Goal: Ask a question

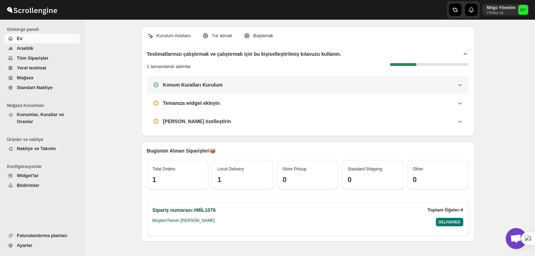
scroll to position [23, 0]
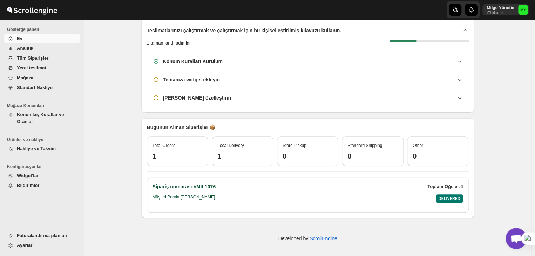
click at [515, 239] on span "Açık sohbet" at bounding box center [516, 239] width 12 height 10
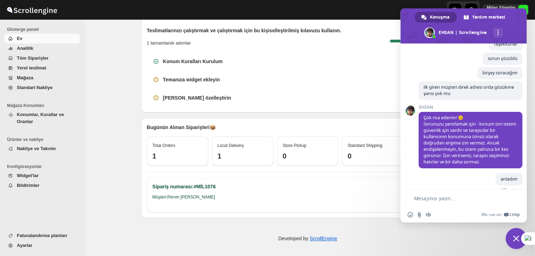
scroll to position [2798, 0]
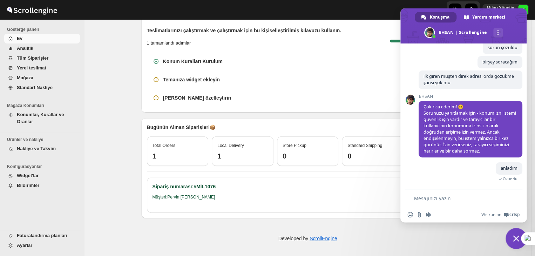
click at [451, 195] on textarea "Mesajınızı yazın..." at bounding box center [459, 198] width 90 height 6
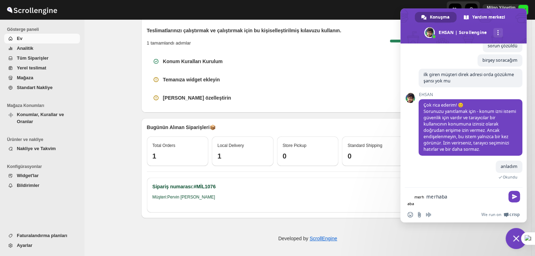
type textarea "merhaba"
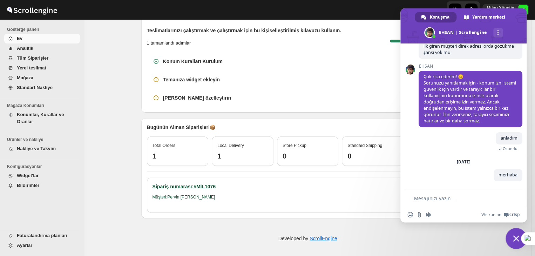
scroll to position [2829, 0]
click at [428, 198] on textarea "Mesajınızı yazın..." at bounding box center [459, 198] width 90 height 6
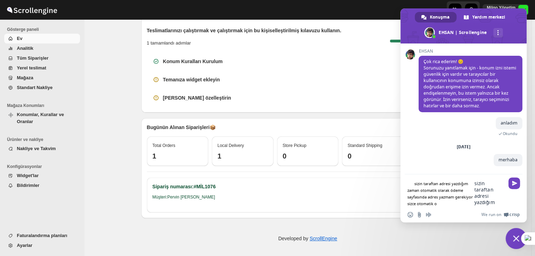
scroll to position [2836, 0]
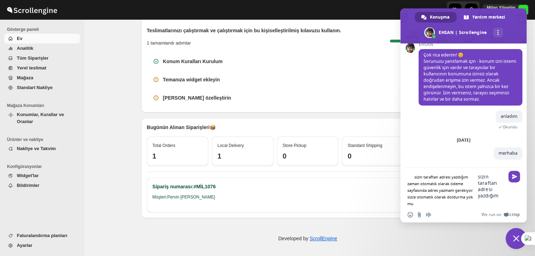
type textarea "sizin taraftan adresi yazdığım zaman otomatik olarak ödeme sayfasında adres yaz…"
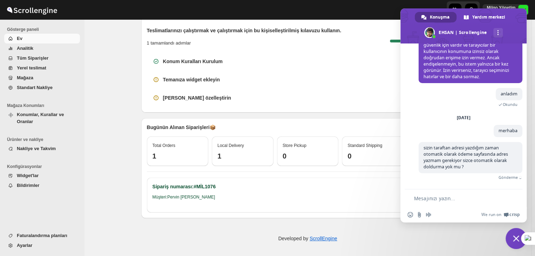
scroll to position [2863, 0]
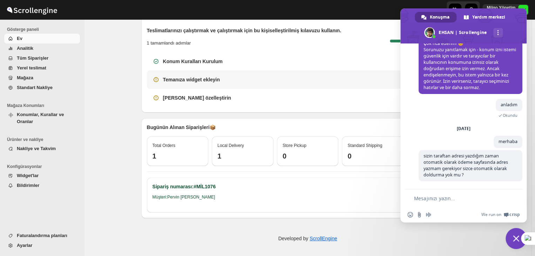
click at [200, 84] on div "Temanıza widget ekleyin" at bounding box center [308, 79] width 322 height 18
click at [202, 80] on h3 "Temanıza widget ekleyin" at bounding box center [191, 79] width 57 height 7
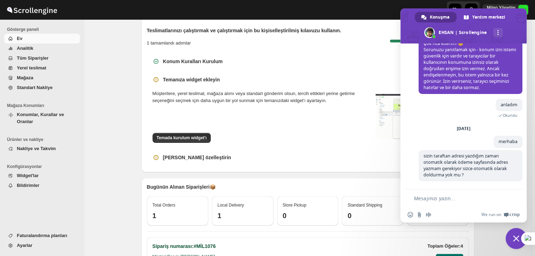
click at [512, 239] on span "Sohbeti kapat" at bounding box center [516, 238] width 21 height 21
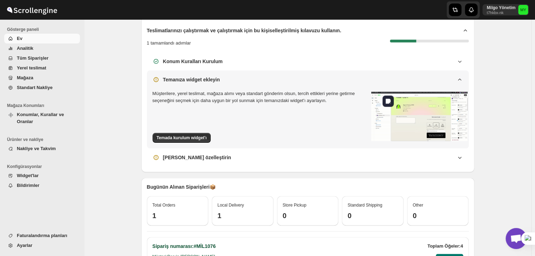
click at [409, 126] on img at bounding box center [419, 117] width 96 height 58
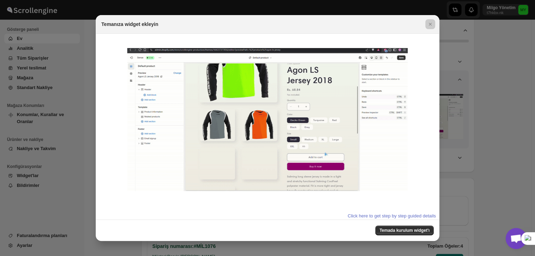
click at [467, 178] on div at bounding box center [267, 128] width 535 height 256
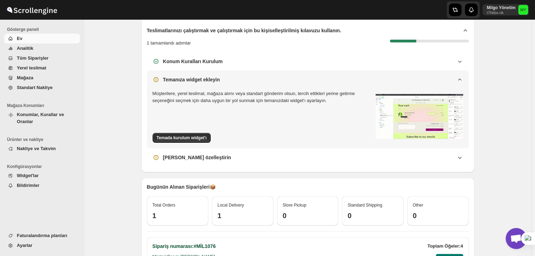
click at [506, 239] on span "Açık sohbet" at bounding box center [516, 238] width 21 height 21
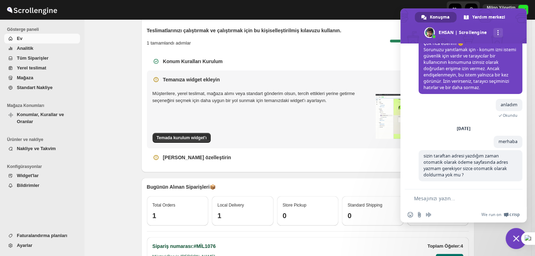
click at [506, 239] on span "Sohbeti kapat" at bounding box center [516, 238] width 21 height 21
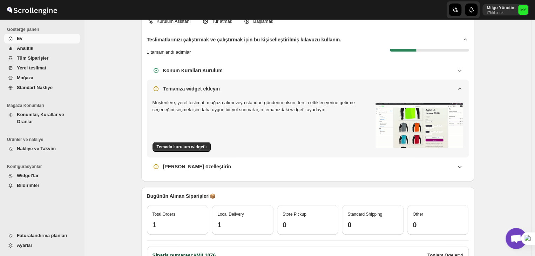
scroll to position [0, 0]
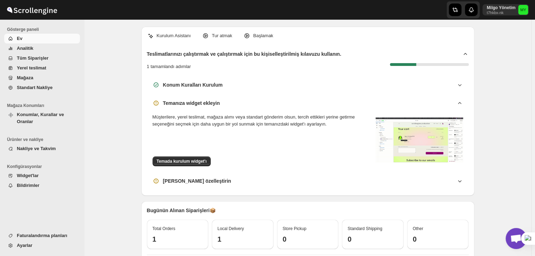
click at [40, 66] on span "Yerel teslimat" at bounding box center [31, 67] width 29 height 5
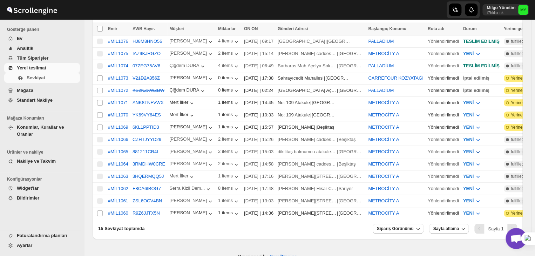
scroll to position [167, 0]
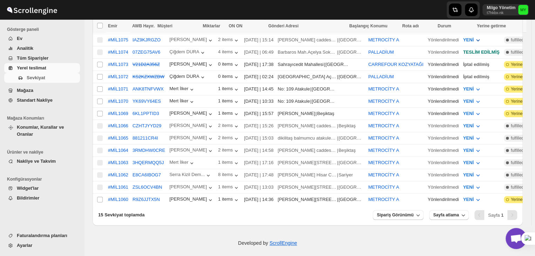
click at [463, 38] on span "YENİ" at bounding box center [468, 39] width 11 height 5
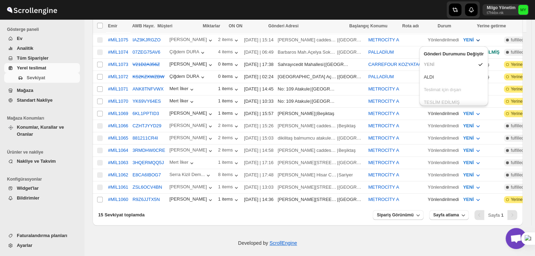
click at [463, 38] on span "YENİ" at bounding box center [468, 39] width 11 height 5
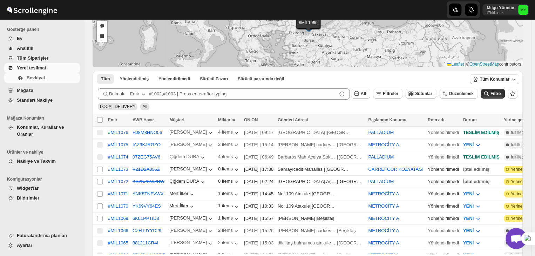
scroll to position [62, 0]
click at [476, 145] on icon "button" at bounding box center [478, 145] width 4 height 2
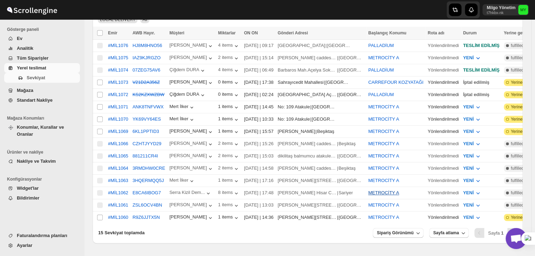
scroll to position [132, 0]
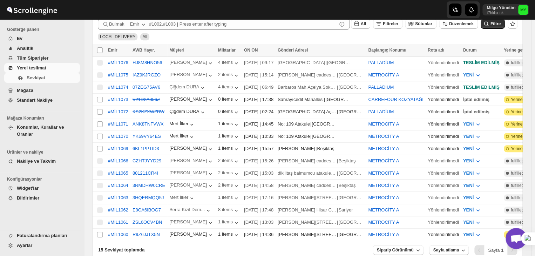
click at [518, 235] on span "Açık sohbet" at bounding box center [516, 239] width 12 height 10
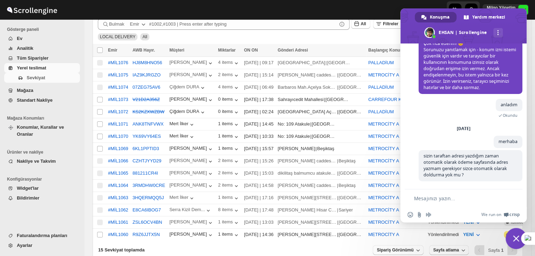
click at [514, 241] on span "Sohbeti kapat" at bounding box center [516, 238] width 6 height 6
click at [510, 240] on span "Sohbeti kapat" at bounding box center [516, 238] width 21 height 21
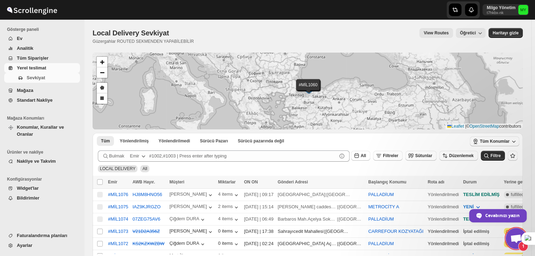
scroll to position [2826, 0]
click at [463, 196] on span "[PERSON_NAME], bunu devre dışı bırakabilirsiniz." at bounding box center [472, 197] width 97 height 7
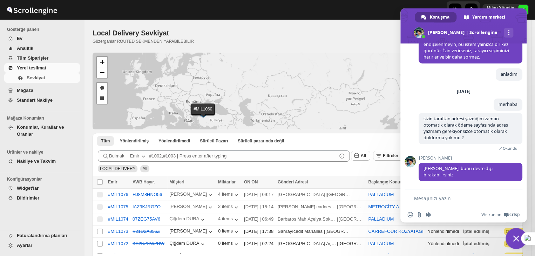
click at [463, 196] on textarea "Mesajınızı yazın..." at bounding box center [459, 198] width 90 height 6
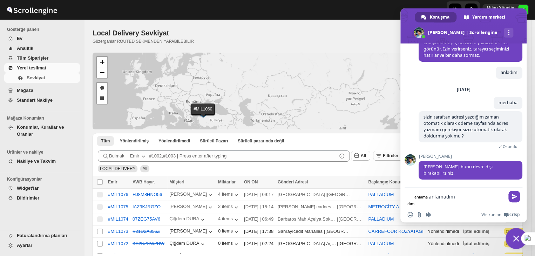
type textarea "anlamadım"
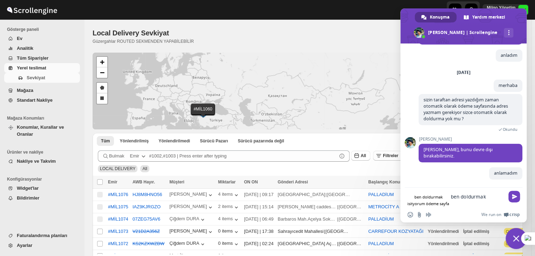
scroll to position [2844, 0]
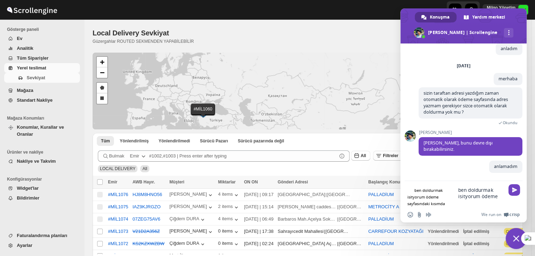
type textarea "ben doldurmak isityorum ödeme sayfasındaki kısımda"
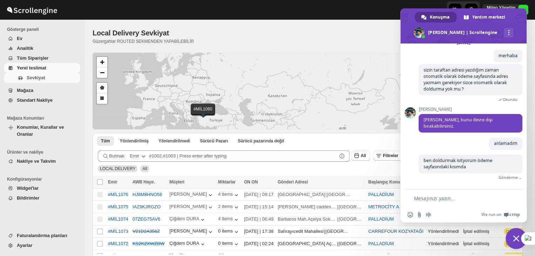
scroll to position [2865, 0]
